Goal: Find specific page/section: Find specific page/section

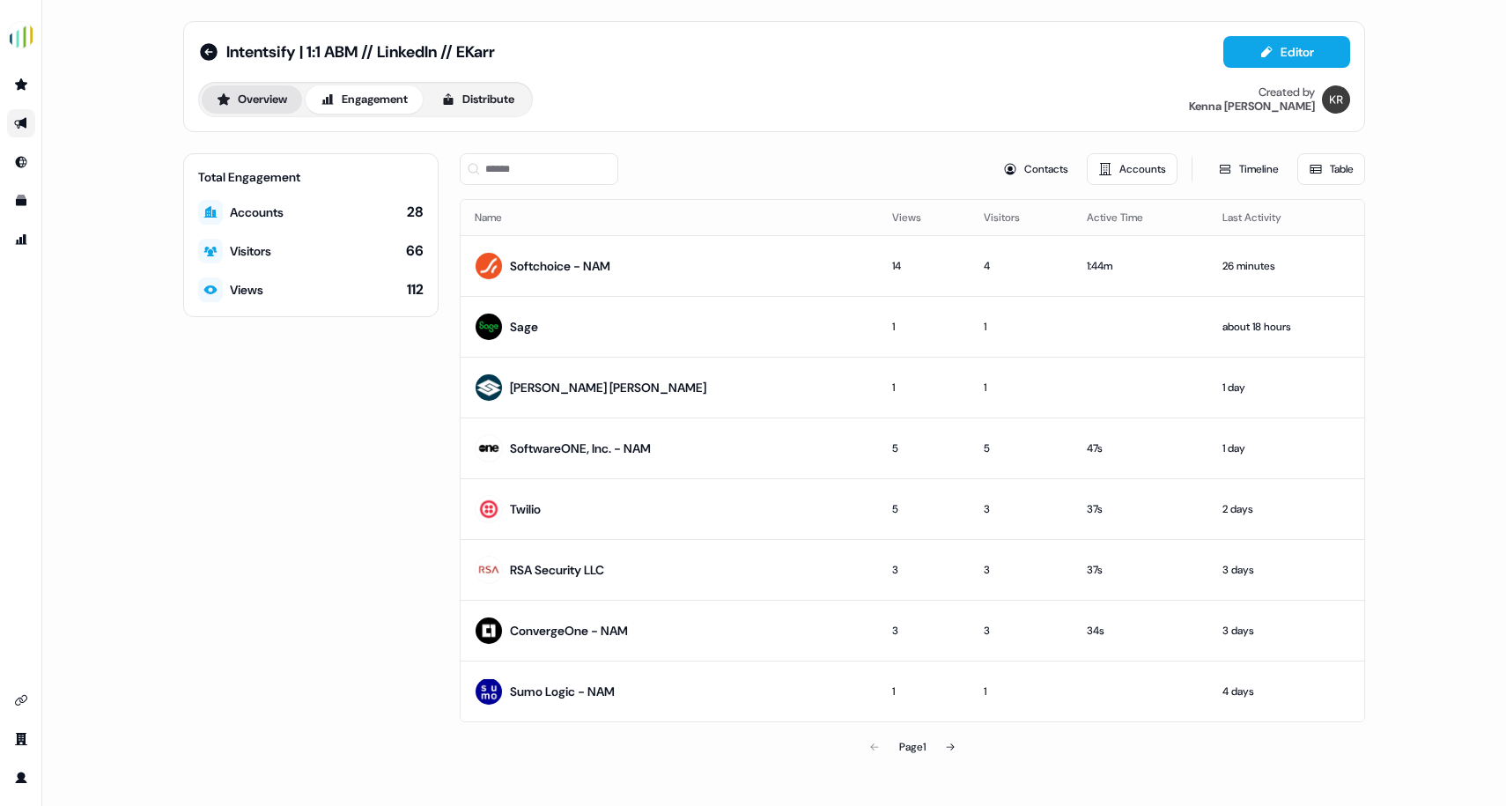
click at [261, 102] on button "Overview" at bounding box center [252, 99] width 100 height 28
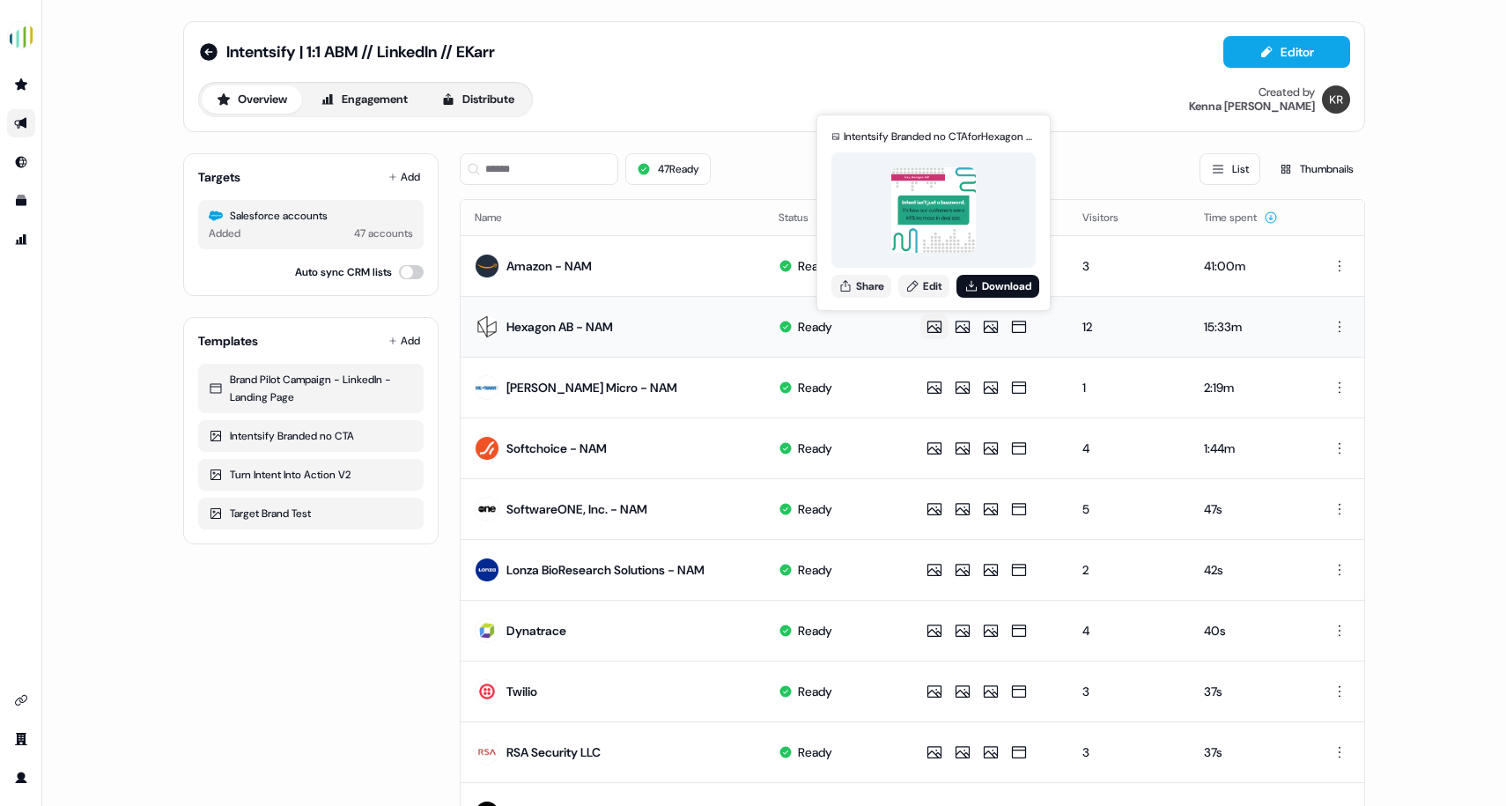
scroll to position [1, 0]
click at [934, 324] on icon at bounding box center [934, 326] width 21 height 18
click at [930, 321] on icon at bounding box center [934, 326] width 21 height 18
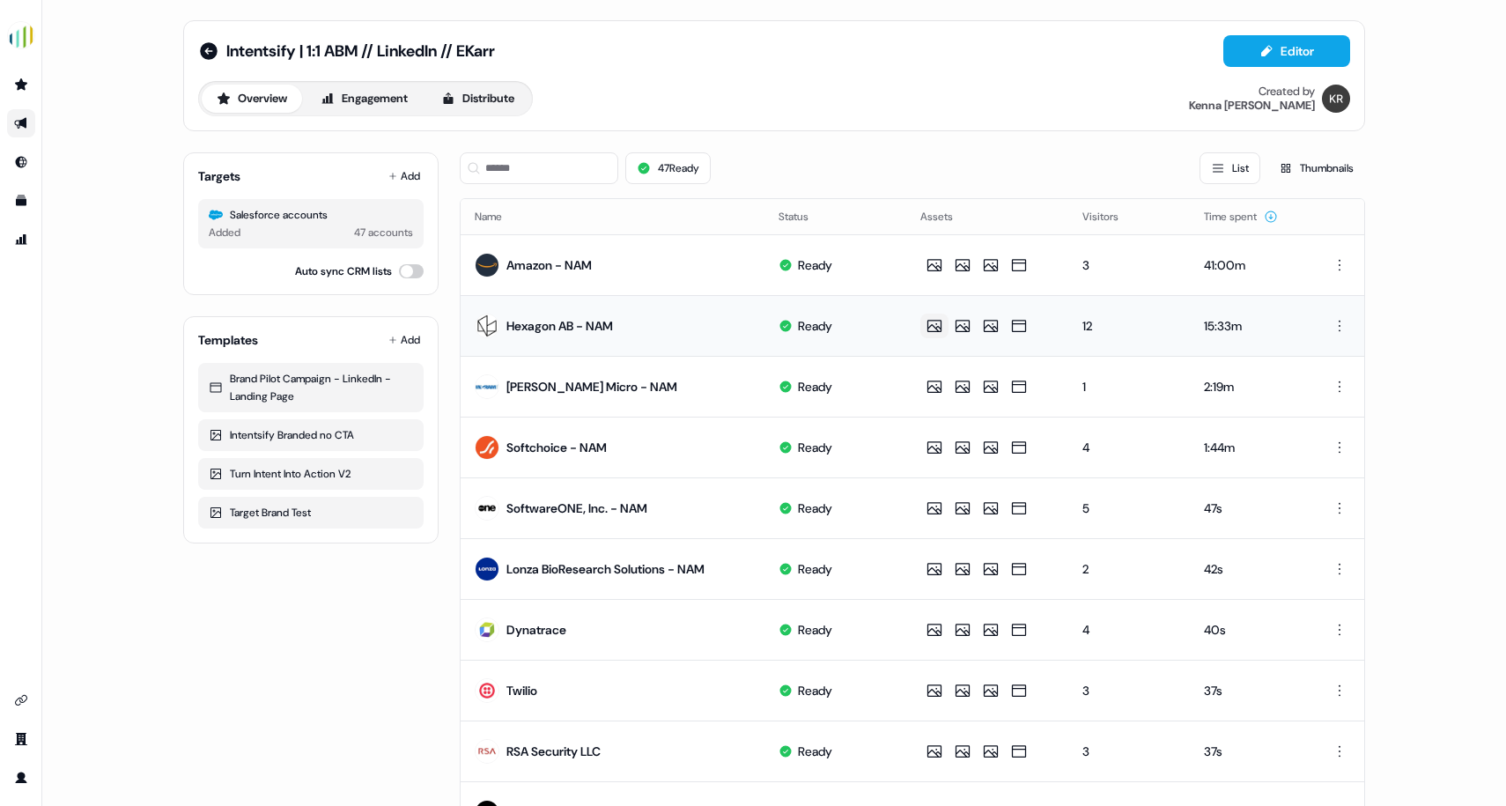
click at [936, 328] on icon at bounding box center [934, 326] width 21 height 18
click at [1033, 55] on div "Intentsify | 1:1 ABM // LinkedIn // EKarr Editor" at bounding box center [774, 51] width 1152 height 32
click at [364, 100] on button "Engagement" at bounding box center [364, 99] width 117 height 28
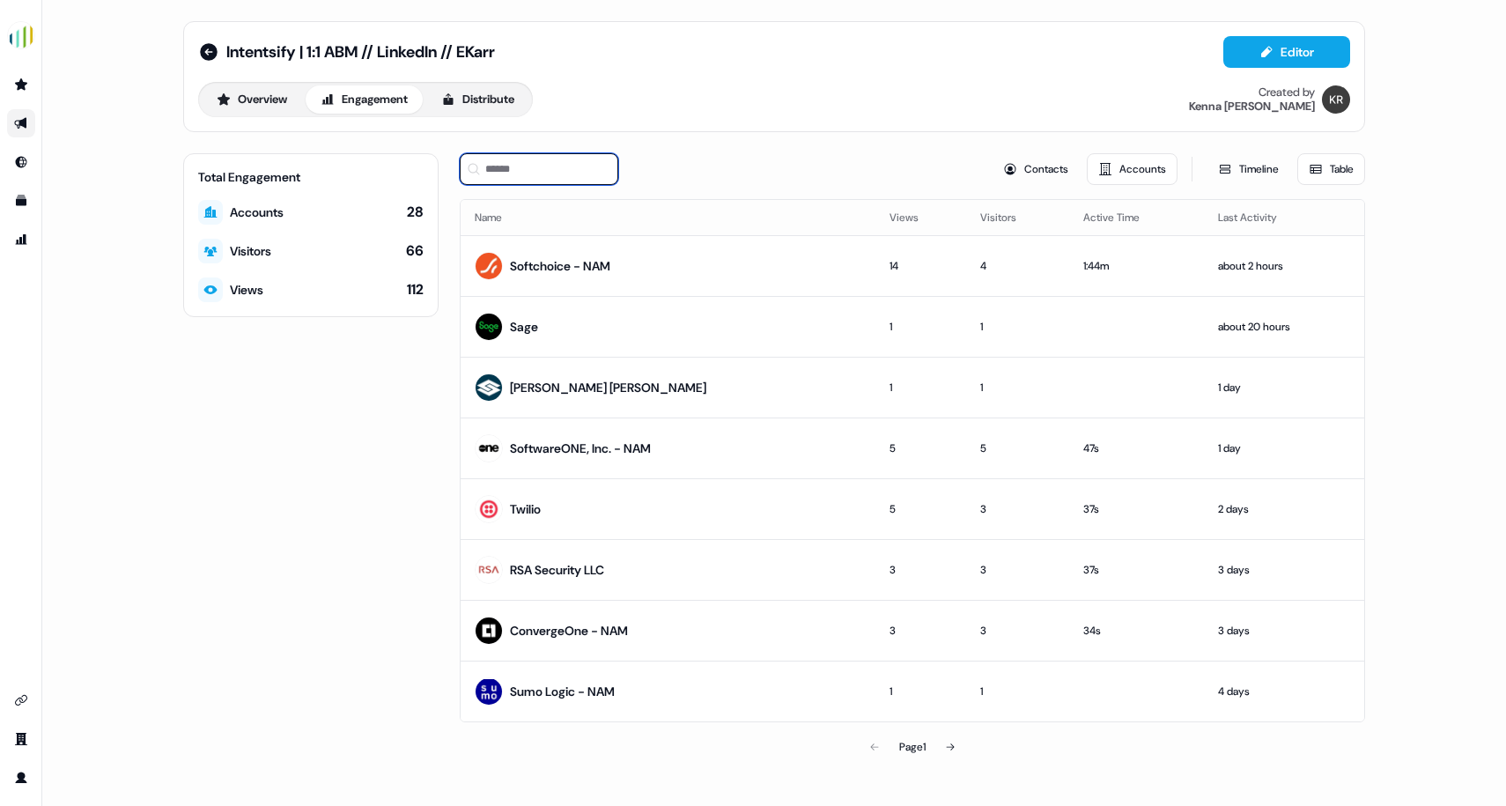
click at [563, 164] on input at bounding box center [539, 169] width 159 height 32
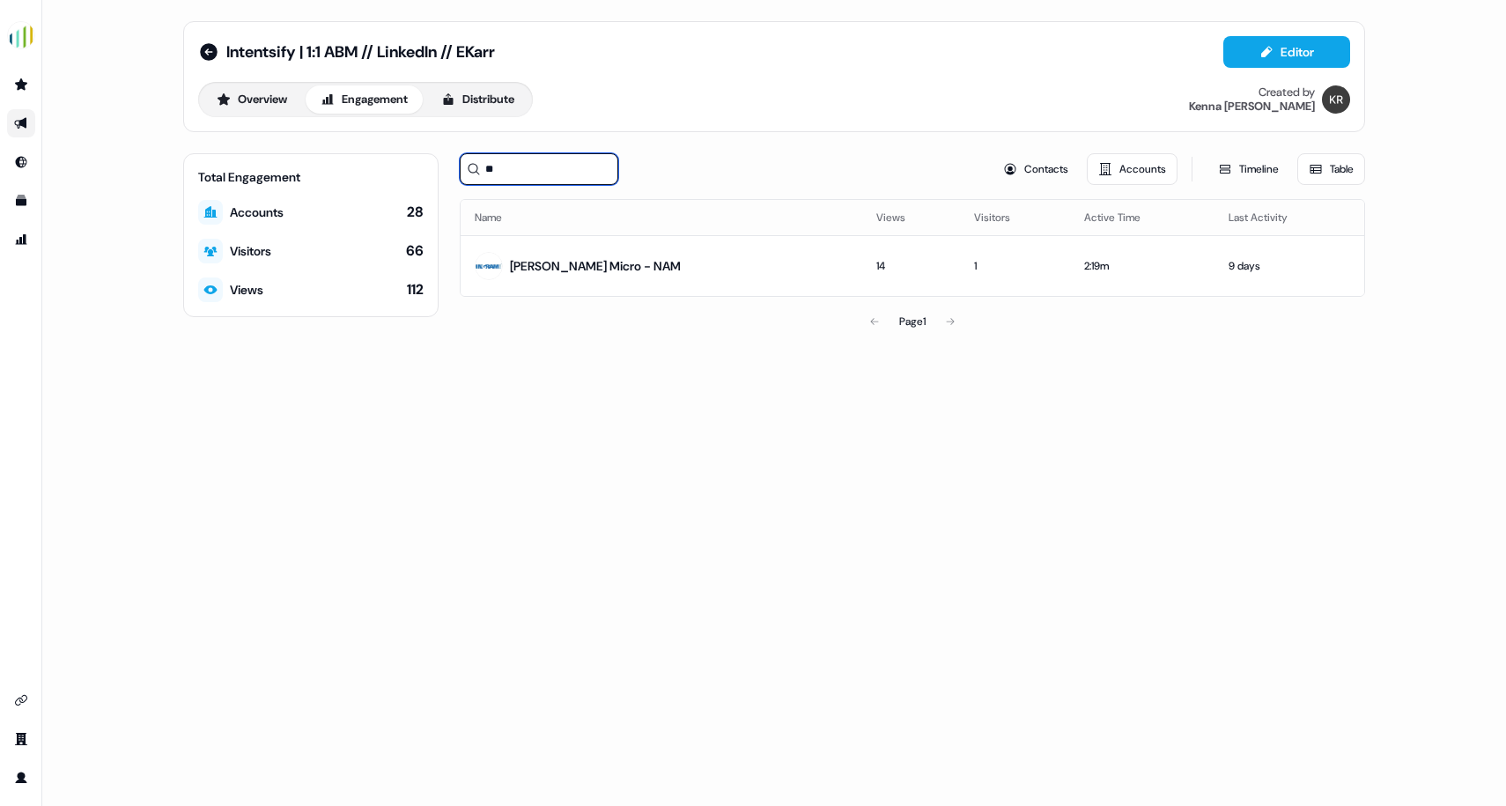
type input "*"
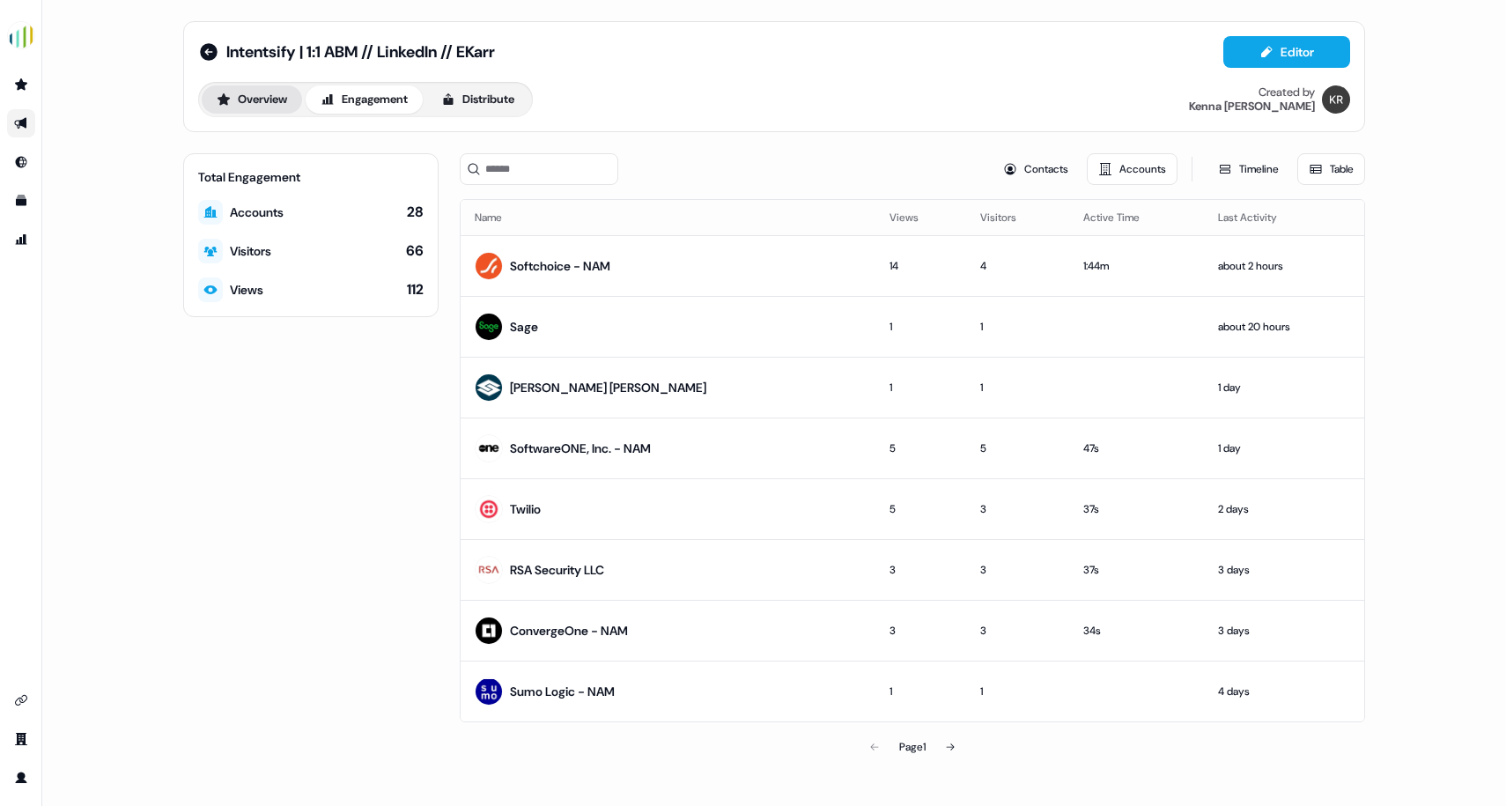
click at [276, 110] on button "Overview" at bounding box center [252, 99] width 100 height 28
